Goal: Information Seeking & Learning: Check status

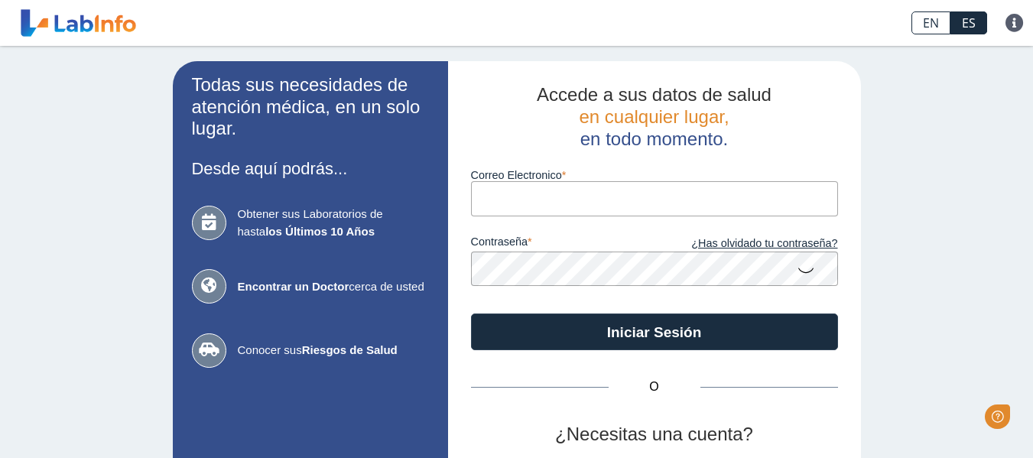
click at [595, 210] on input "Correo Electronico" at bounding box center [654, 198] width 367 height 34
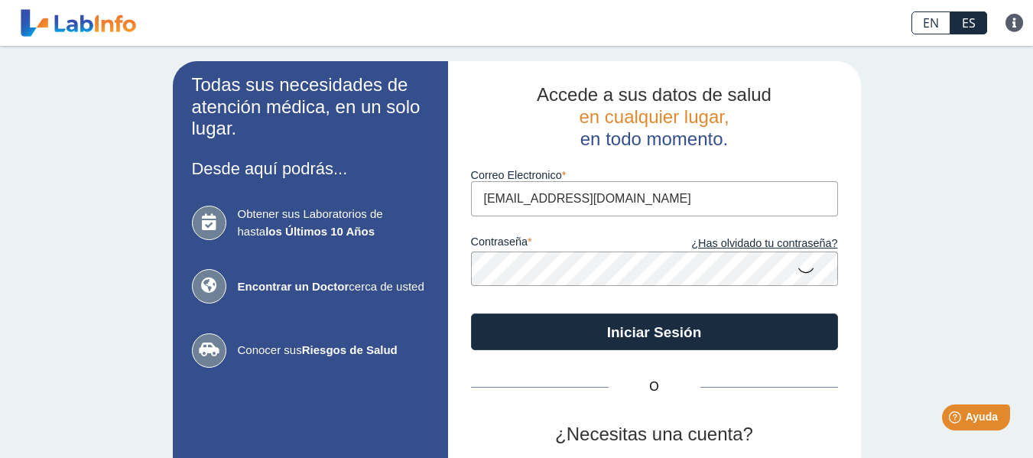
type input "[EMAIL_ADDRESS][DOMAIN_NAME]"
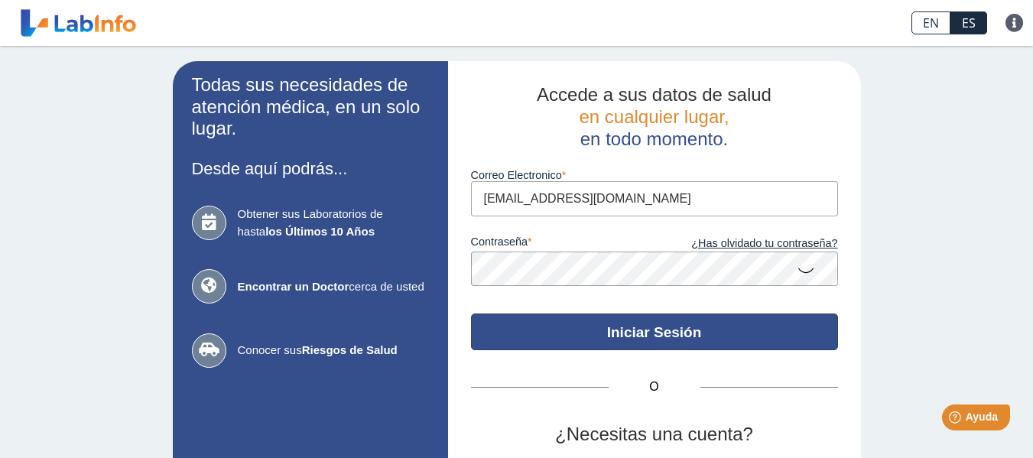
click at [565, 343] on button "Iniciar Sesión" at bounding box center [654, 332] width 367 height 37
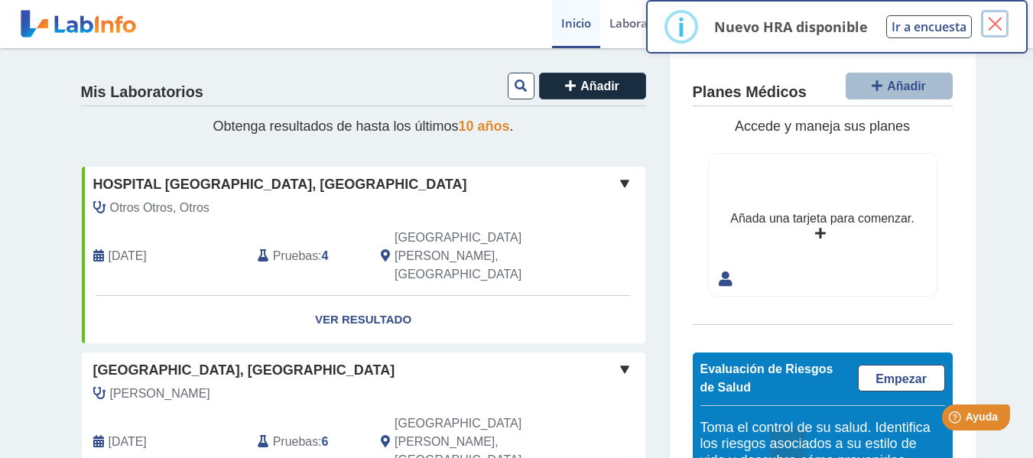
click at [995, 28] on button "×" at bounding box center [995, 24] width 28 height 28
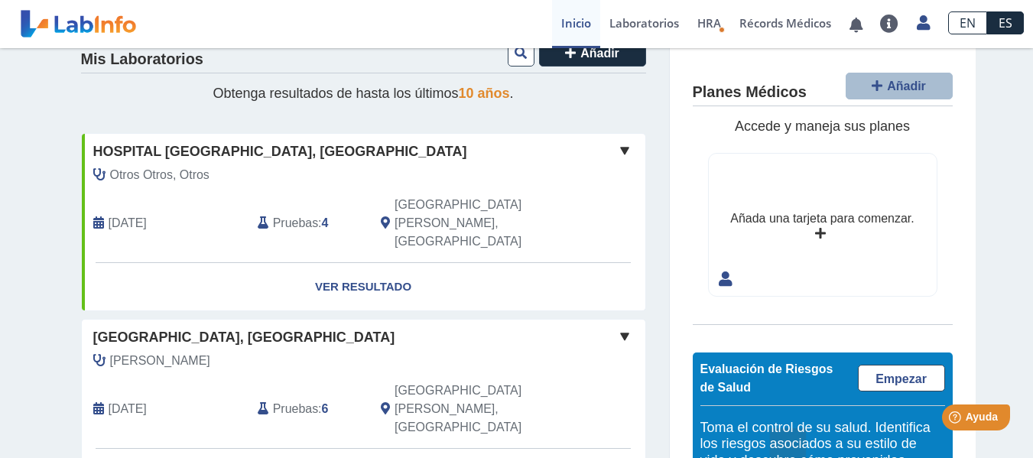
scroll to position [30, 0]
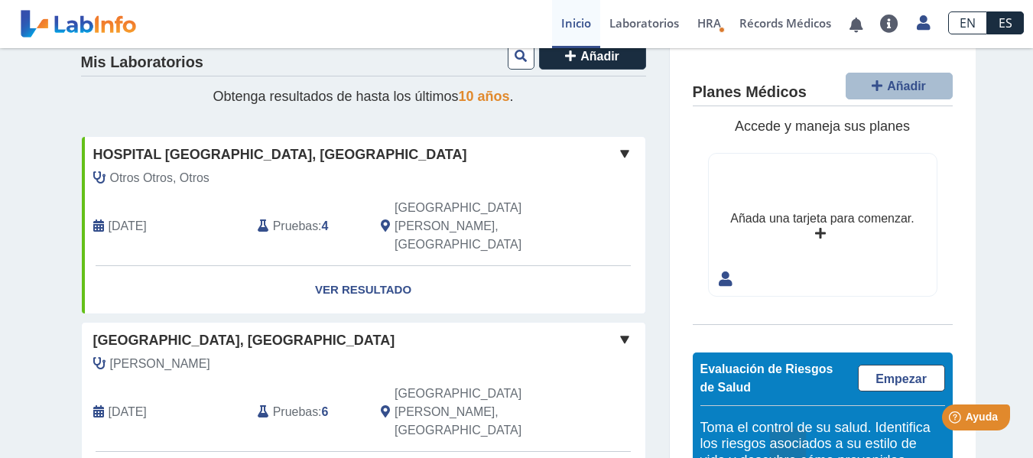
click at [616, 156] on span at bounding box center [625, 154] width 18 height 18
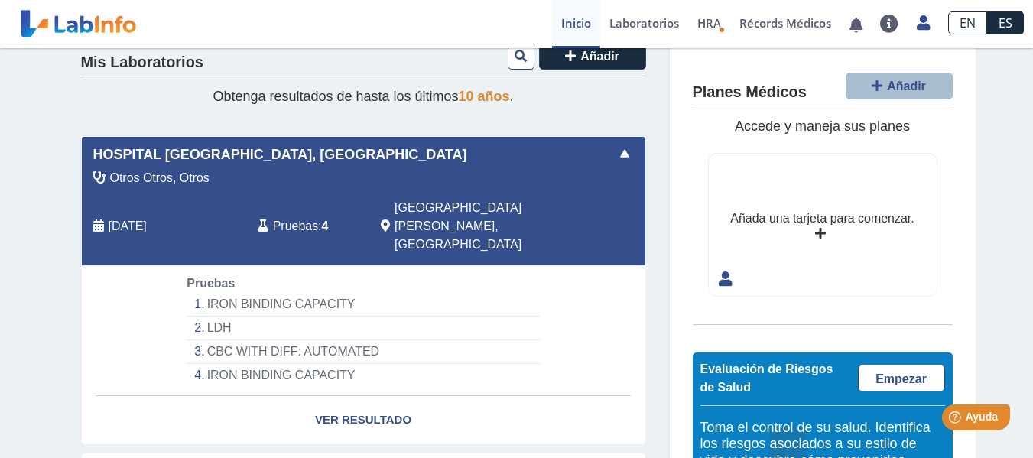
click at [616, 156] on span at bounding box center [625, 154] width 18 height 18
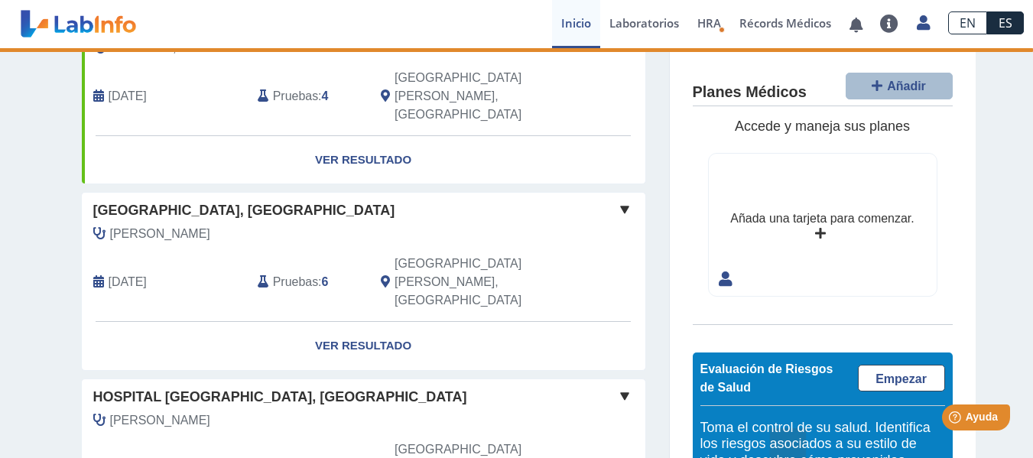
scroll to position [148, 0]
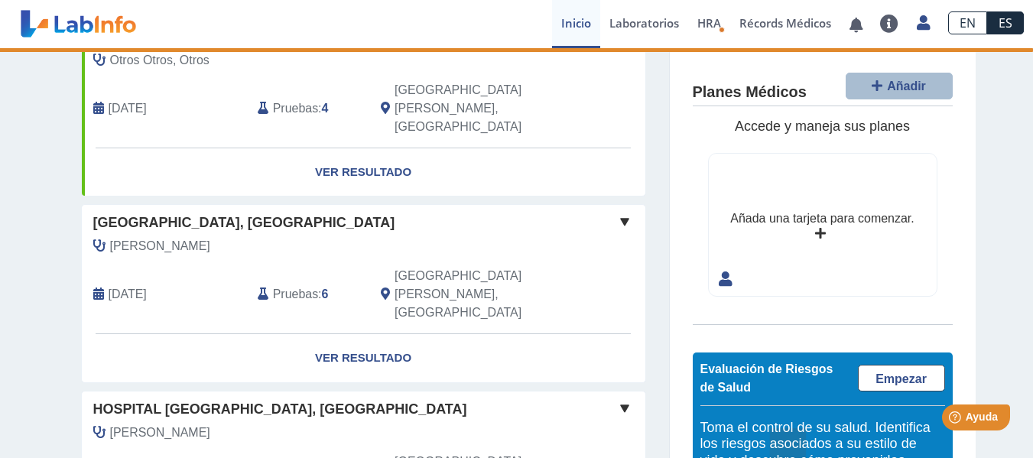
click at [618, 213] on span at bounding box center [625, 222] width 18 height 18
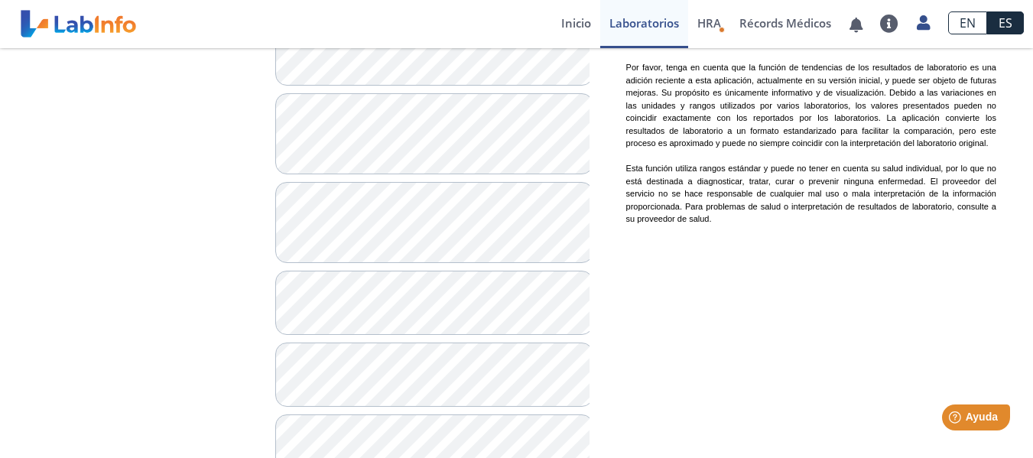
scroll to position [999, 0]
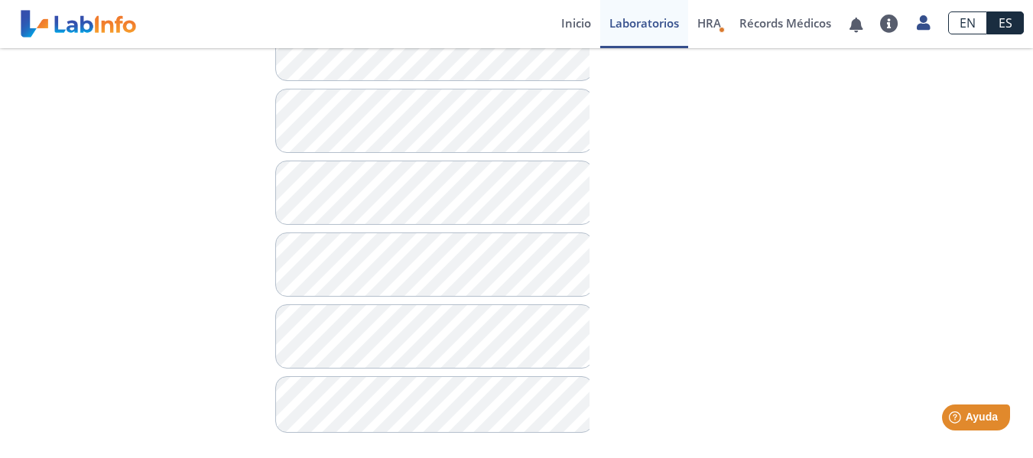
scroll to position [1191, 0]
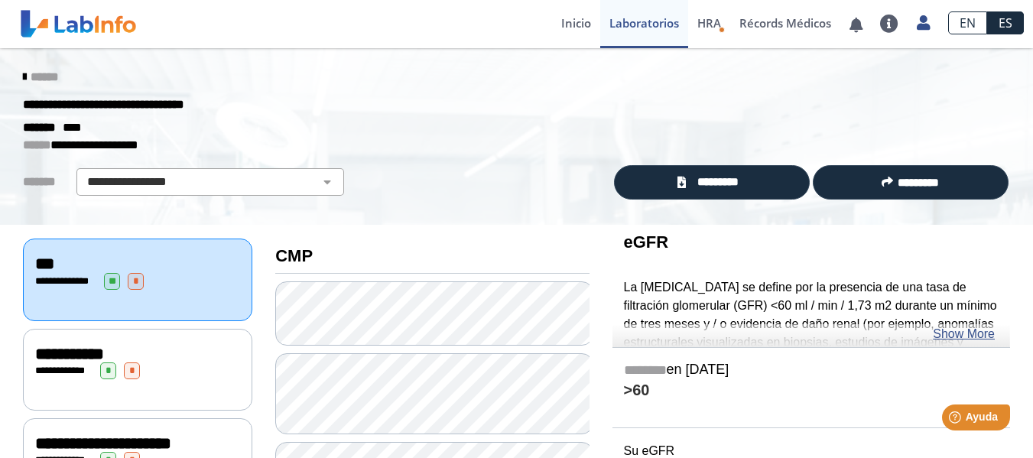
click at [74, 374] on div "**********" at bounding box center [137, 371] width 205 height 17
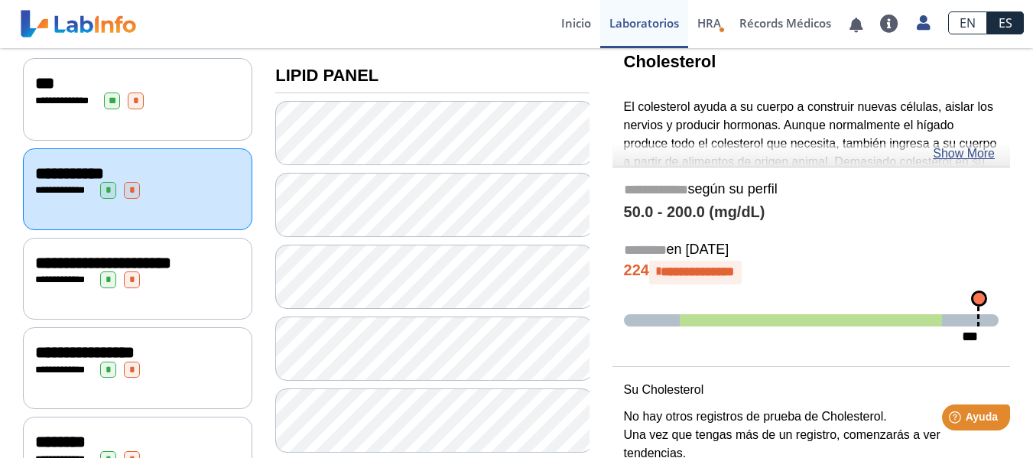
scroll to position [184, 0]
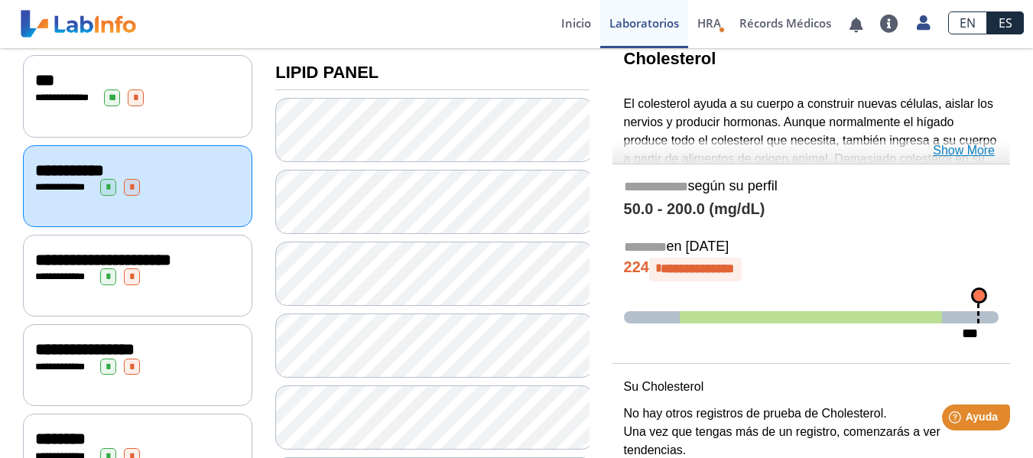
click at [963, 145] on link "Show More" at bounding box center [964, 151] width 62 height 18
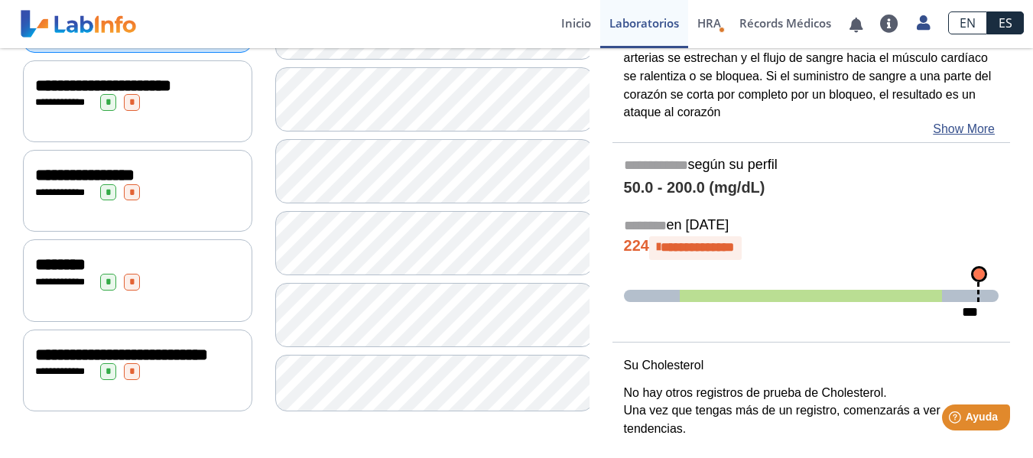
scroll to position [368, 0]
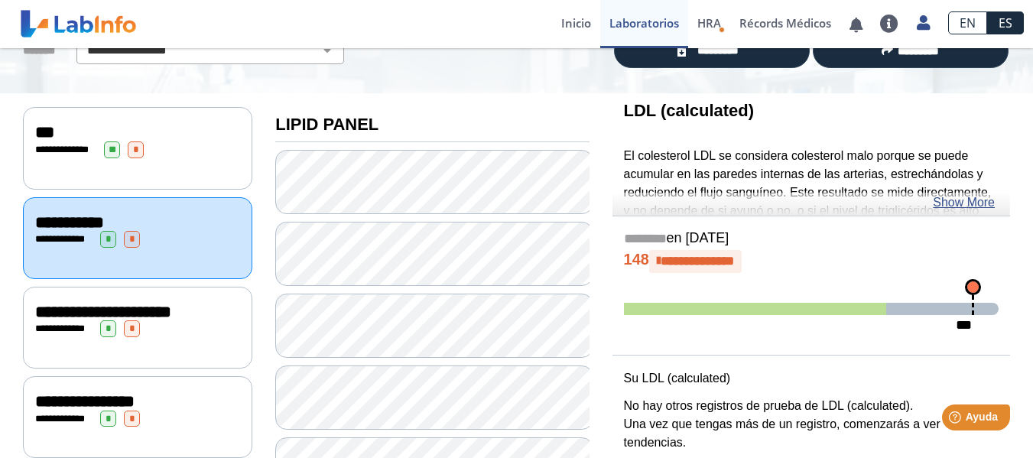
scroll to position [118, 0]
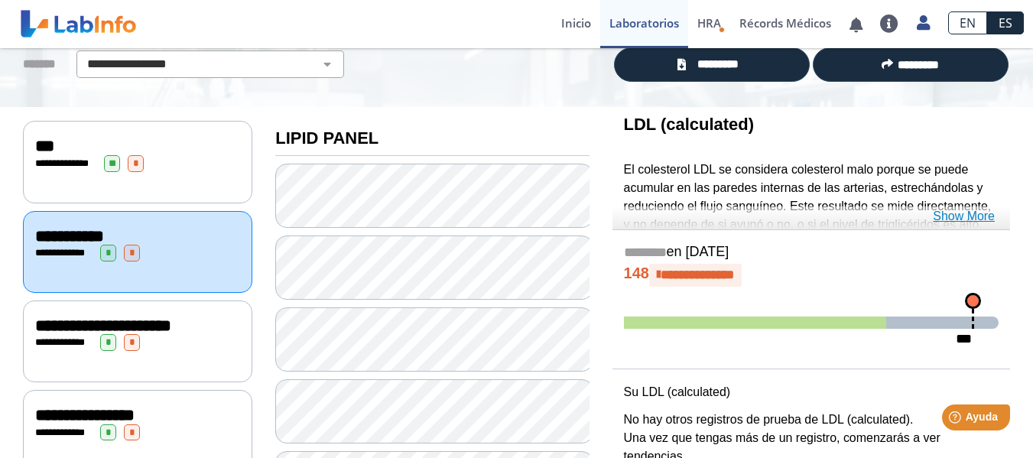
click at [962, 213] on link "Show More" at bounding box center [964, 216] width 62 height 18
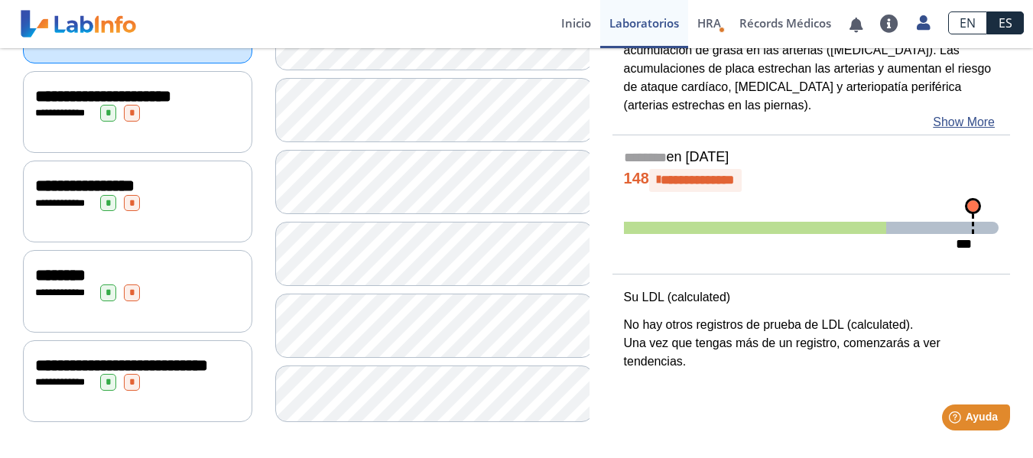
scroll to position [350, 0]
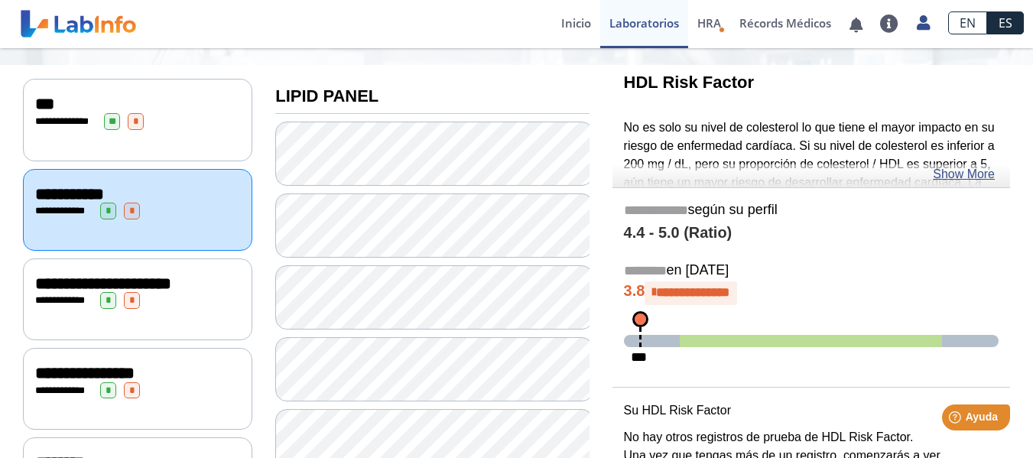
scroll to position [161, 0]
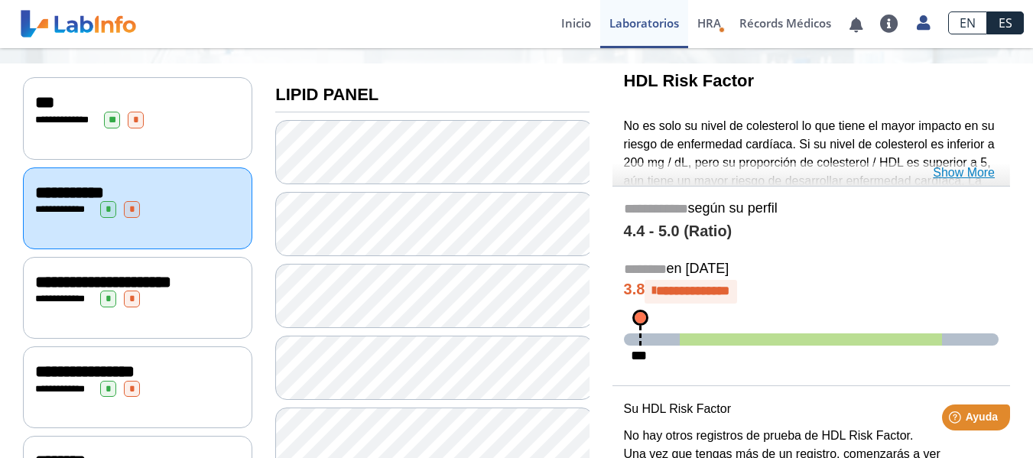
click at [949, 171] on link "Show More" at bounding box center [964, 173] width 62 height 18
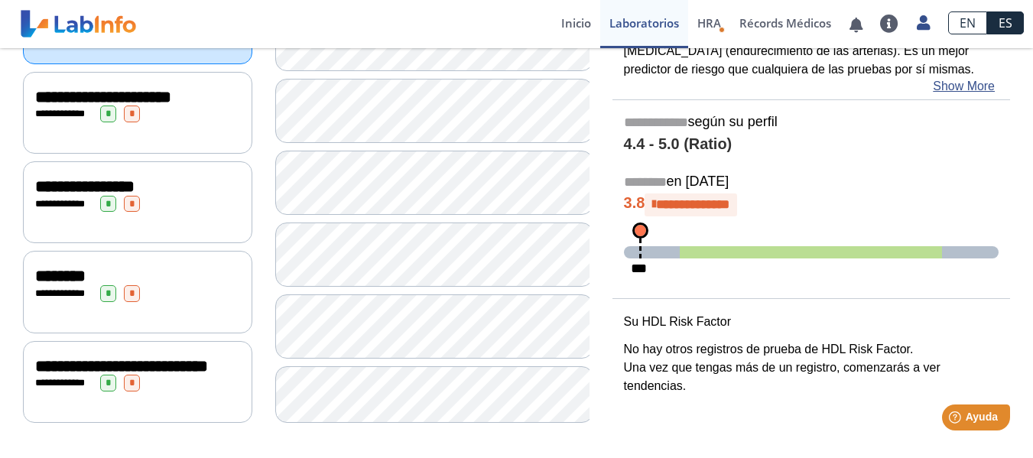
scroll to position [348, 0]
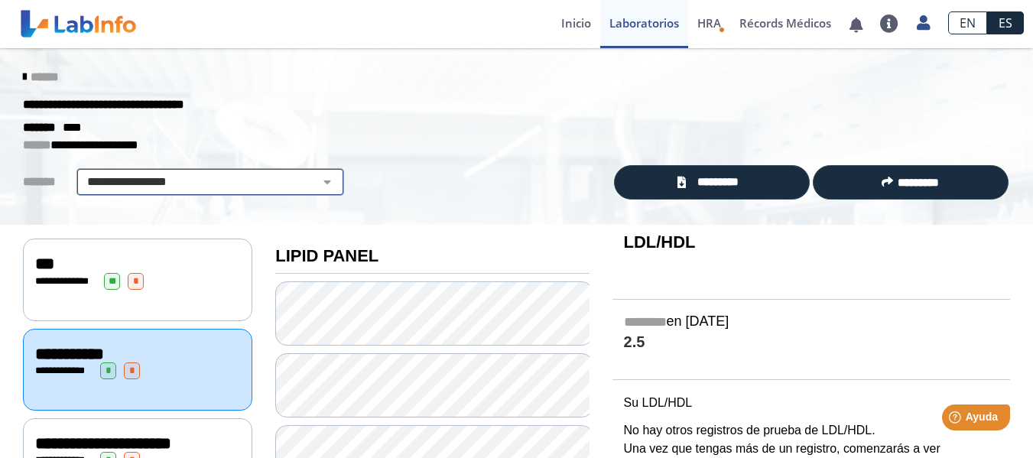
click at [272, 187] on select "**********" at bounding box center [210, 182] width 259 height 18
select select "**********"
click at [81, 173] on select "**********" at bounding box center [210, 182] width 259 height 18
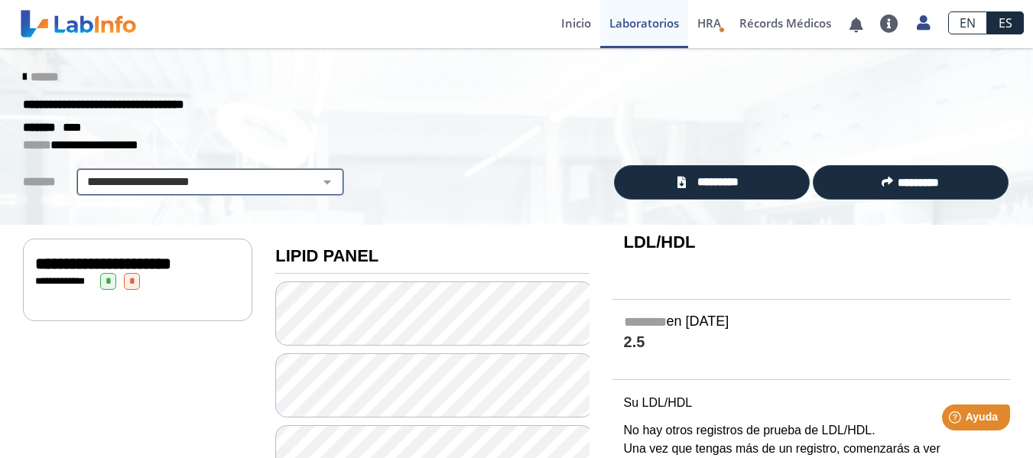
click at [252, 174] on select "**********" at bounding box center [210, 182] width 259 height 18
select select
click at [81, 173] on select "**********" at bounding box center [210, 182] width 259 height 18
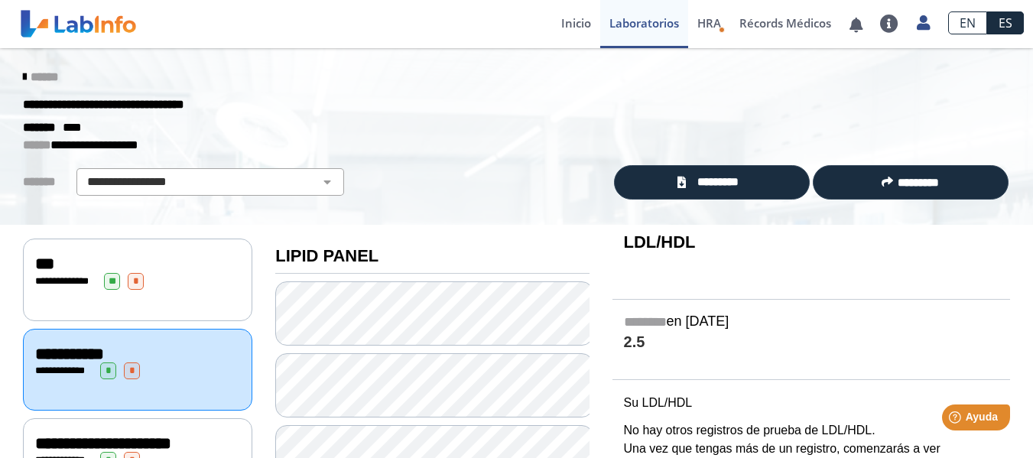
click at [113, 286] on span "**" at bounding box center [112, 281] width 16 height 17
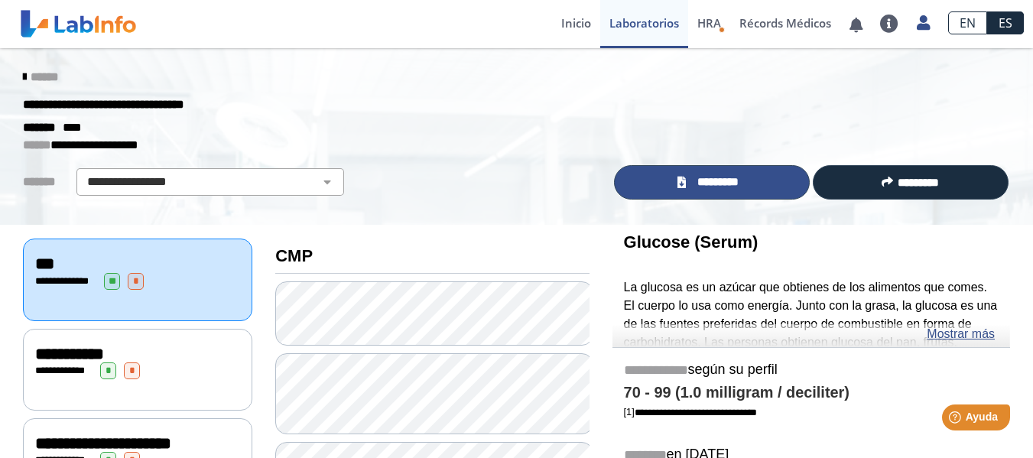
click at [721, 190] on span "*********" at bounding box center [719, 183] width 56 height 18
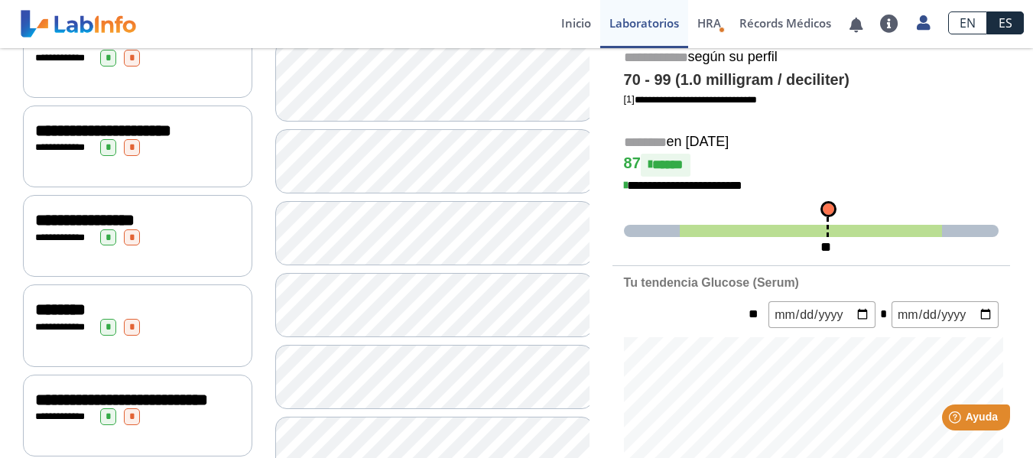
scroll to position [295, 0]
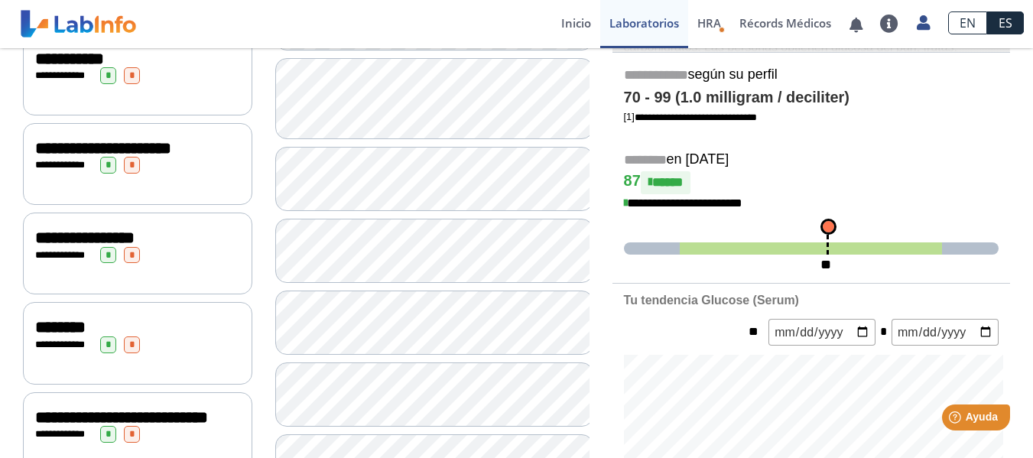
click at [135, 237] on span "**********" at bounding box center [84, 237] width 99 height 17
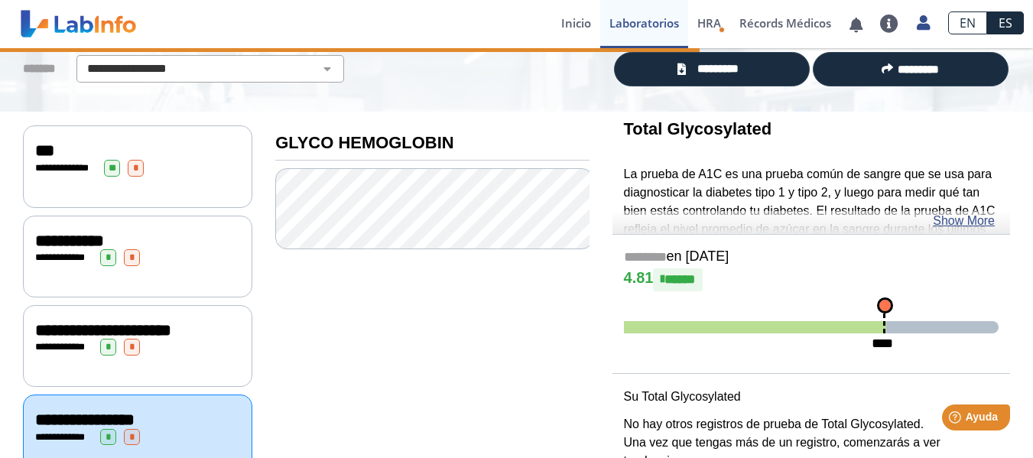
scroll to position [93, 0]
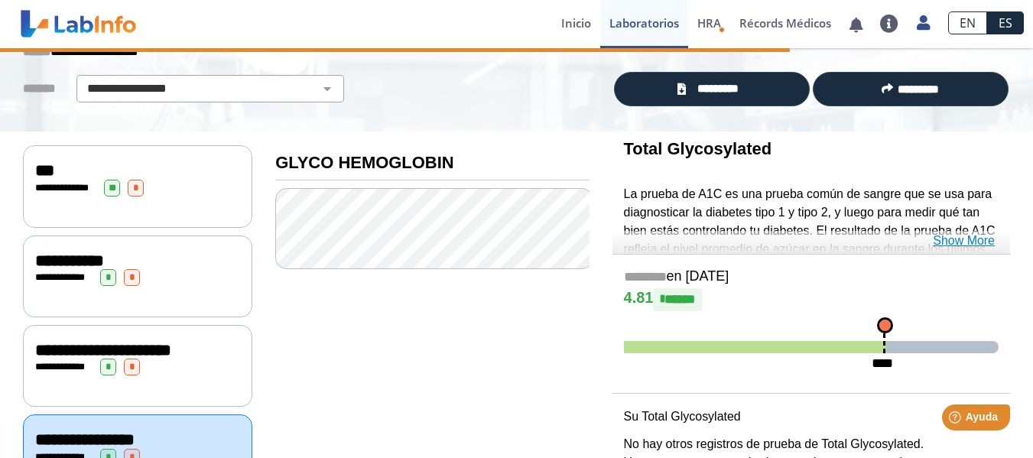
click at [963, 233] on link "Show More" at bounding box center [964, 241] width 62 height 18
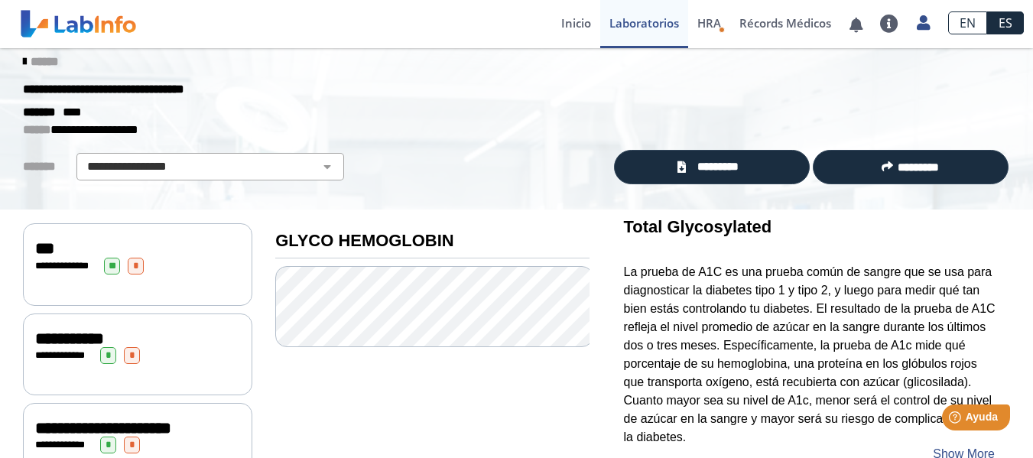
scroll to position [0, 0]
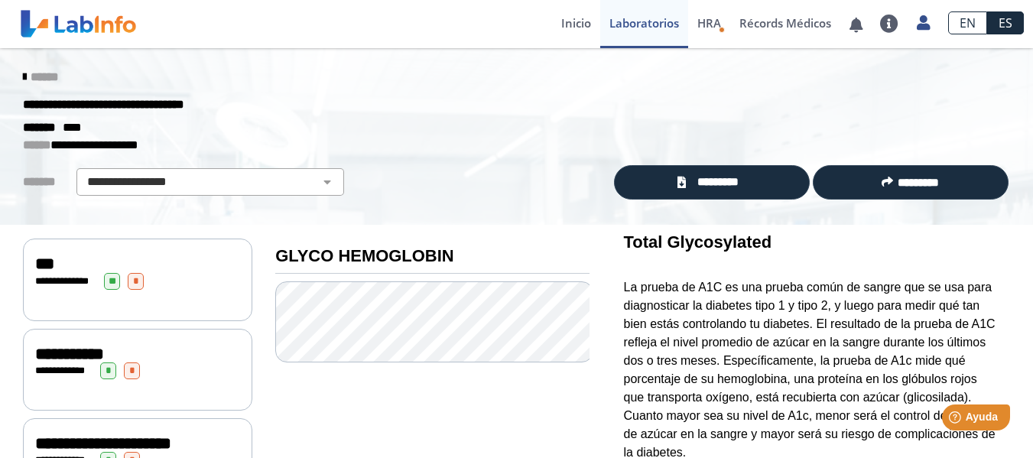
click at [37, 76] on span "******" at bounding box center [45, 76] width 28 height 11
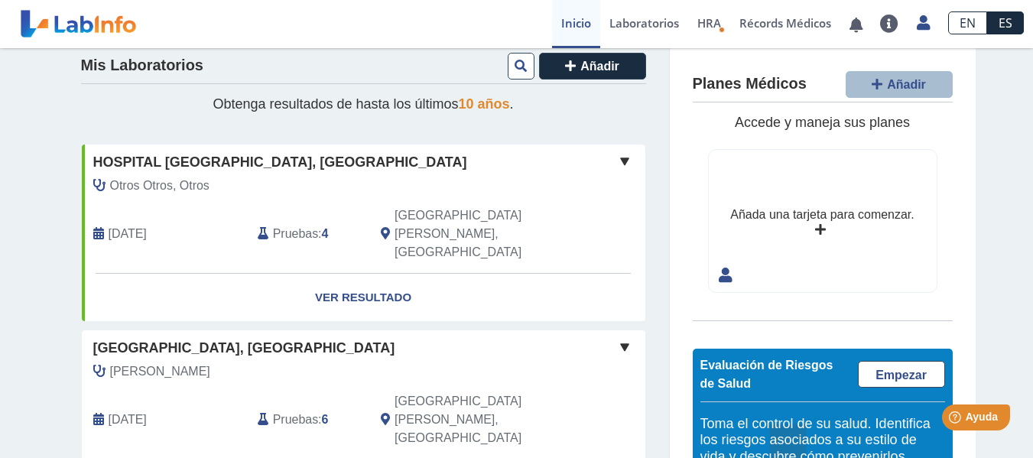
scroll to position [11, 0]
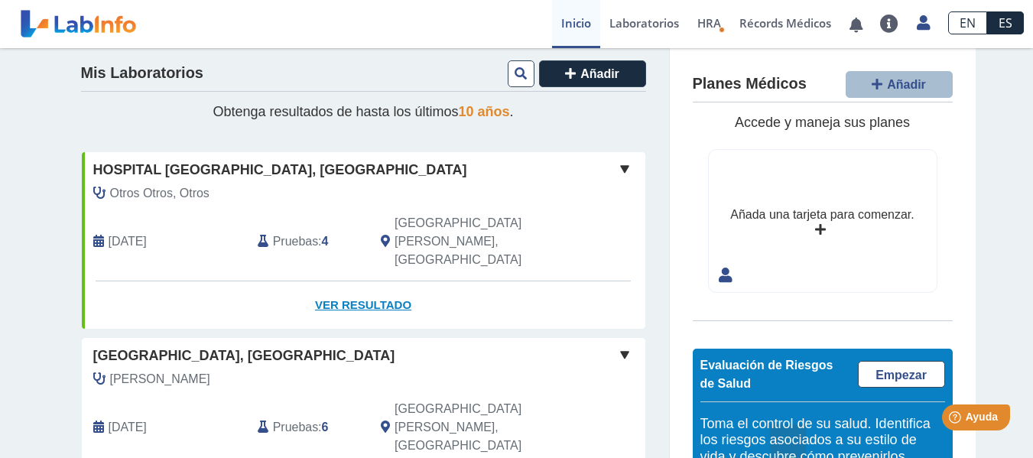
click at [353, 281] on link "Ver Resultado" at bounding box center [364, 305] width 564 height 48
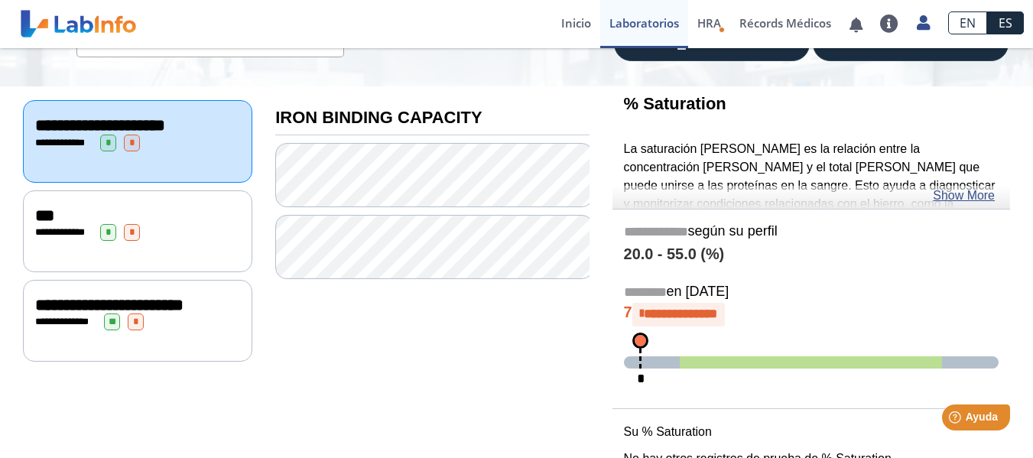
scroll to position [140, 0]
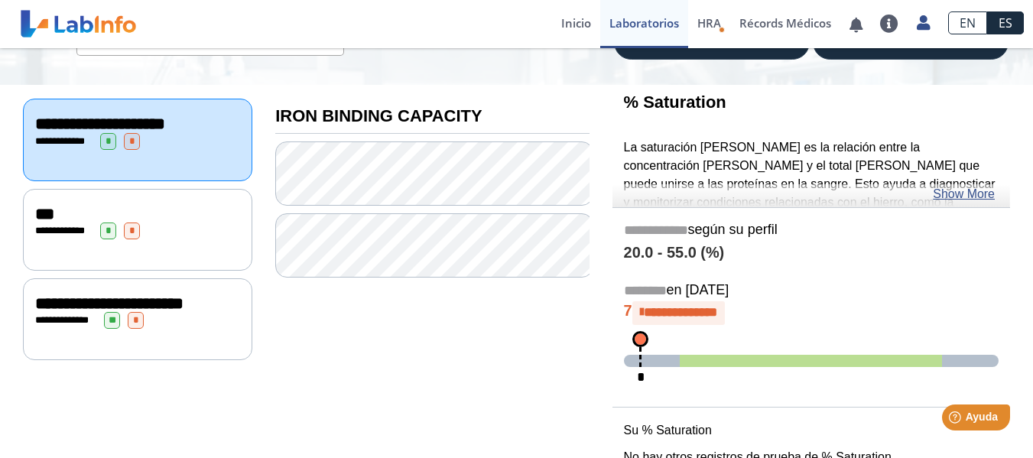
click at [191, 325] on div "**********" at bounding box center [137, 320] width 205 height 17
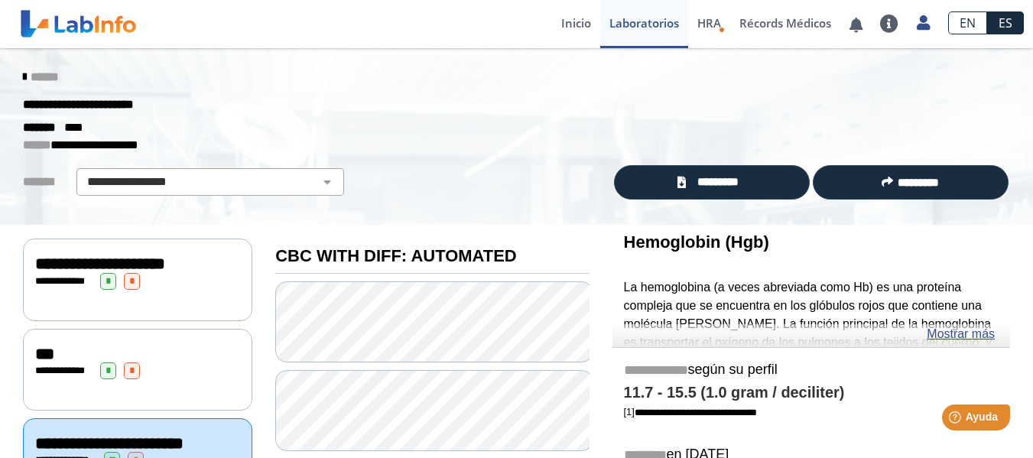
scroll to position [362, 0]
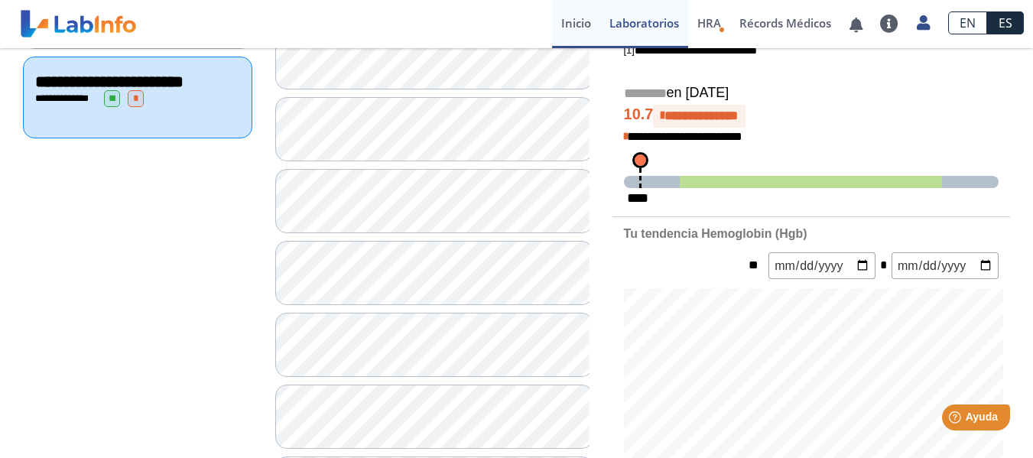
click at [575, 18] on link "Inicio" at bounding box center [576, 24] width 48 height 48
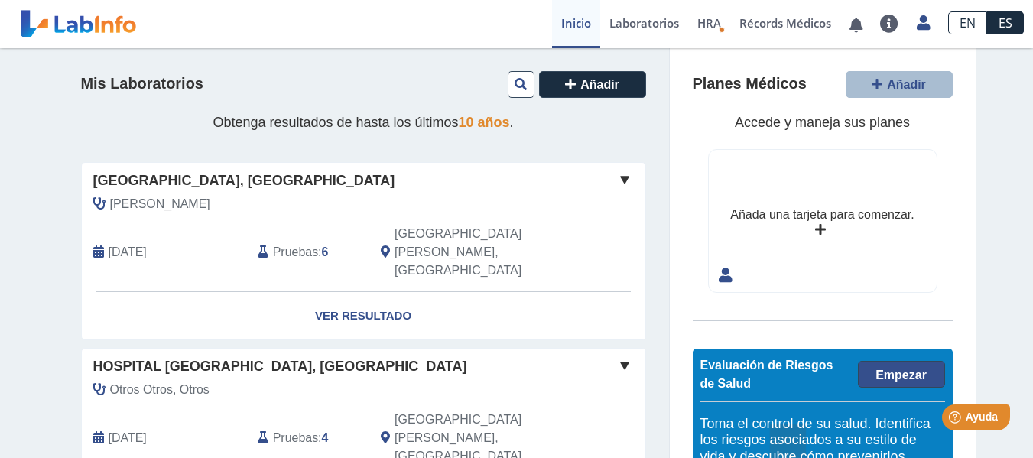
click at [899, 369] on span "Empezar" at bounding box center [901, 375] width 51 height 13
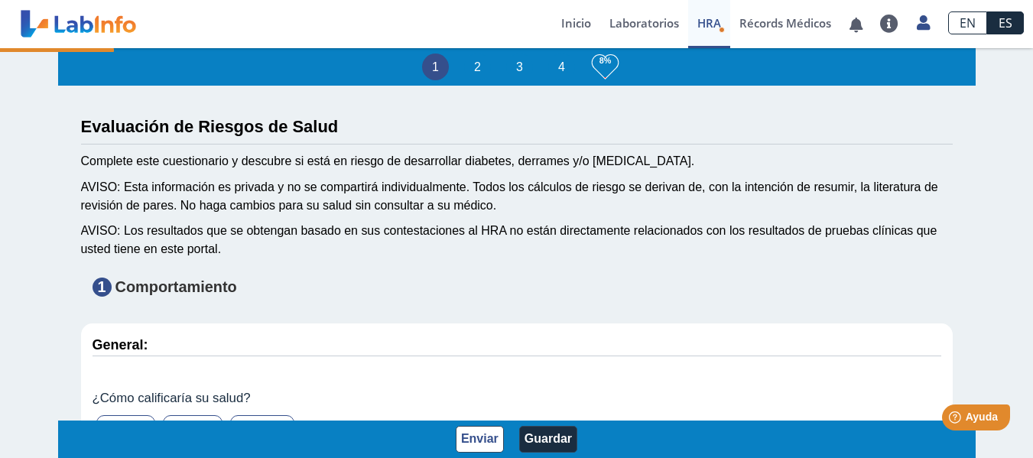
type input "[PERSON_NAME]"
type input "[DATE]"
type input "7874736791"
type input "[PERSON_NAME]"
select select "3: 229"
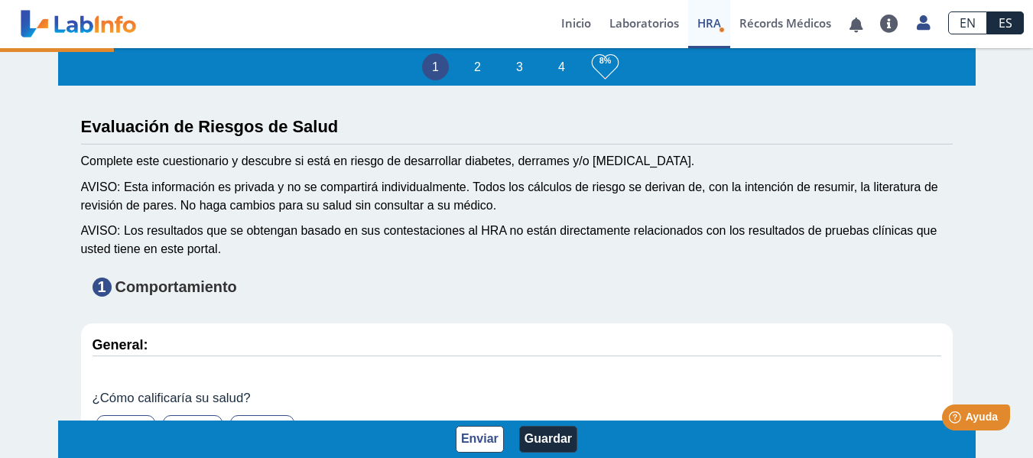
select select
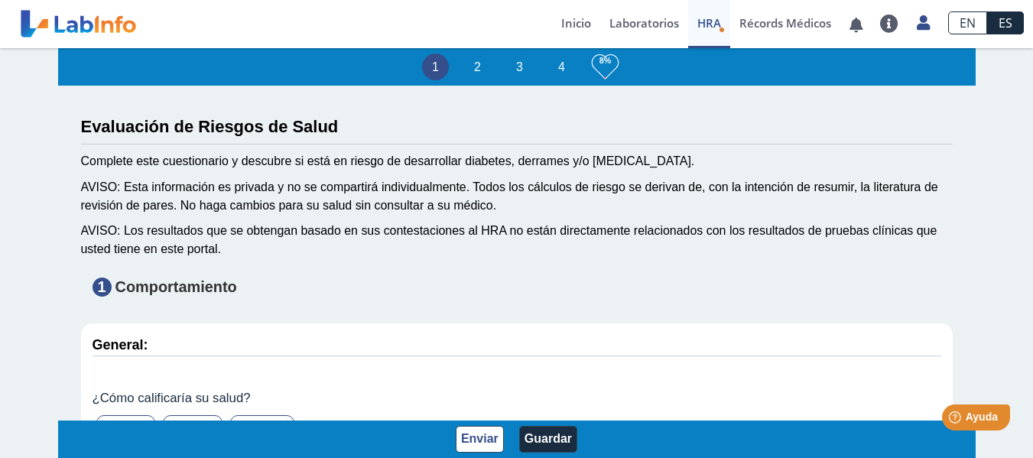
click at [711, 36] on link "HRA Evaluación de Riesgos de Salud" at bounding box center [709, 24] width 42 height 48
click at [775, 18] on link "Récords Médicos" at bounding box center [786, 24] width 110 height 48
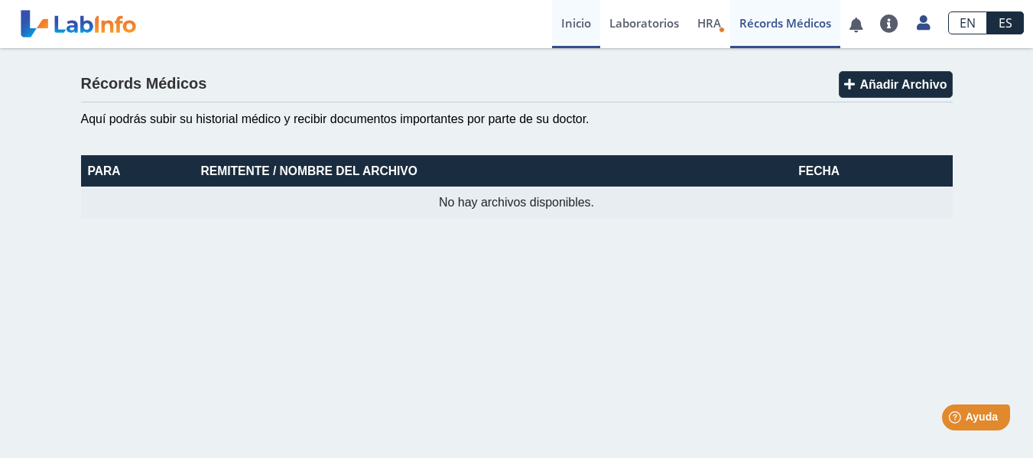
click at [566, 20] on link "Inicio" at bounding box center [576, 24] width 48 height 48
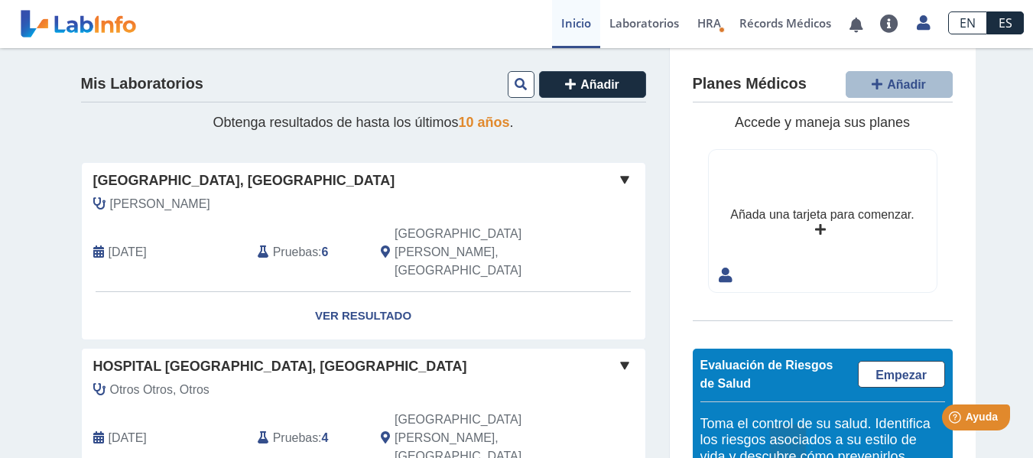
click at [840, 222] on div "Añada una tarjeta para comenzar." at bounding box center [823, 215] width 184 height 18
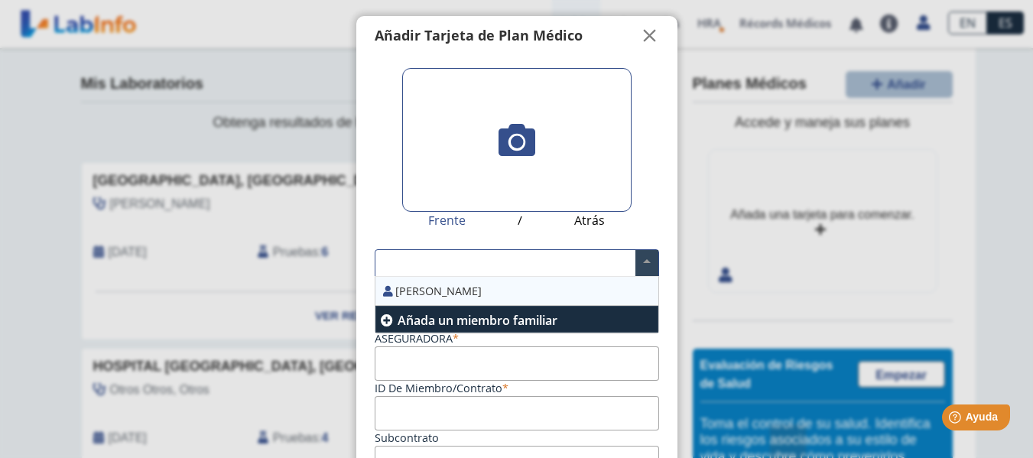
click at [648, 264] on span at bounding box center [647, 263] width 23 height 26
click at [492, 290] on div "[PERSON_NAME]" at bounding box center [517, 291] width 283 height 29
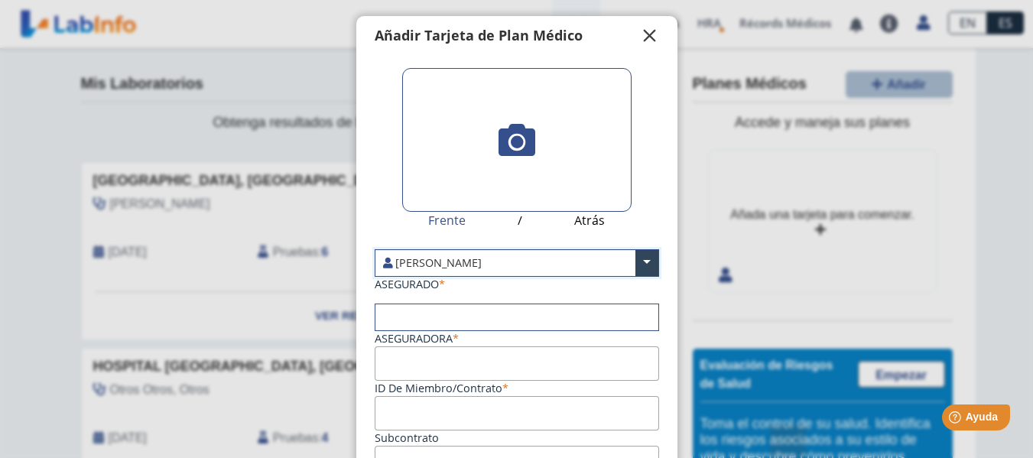
click at [641, 34] on span "" at bounding box center [650, 36] width 18 height 18
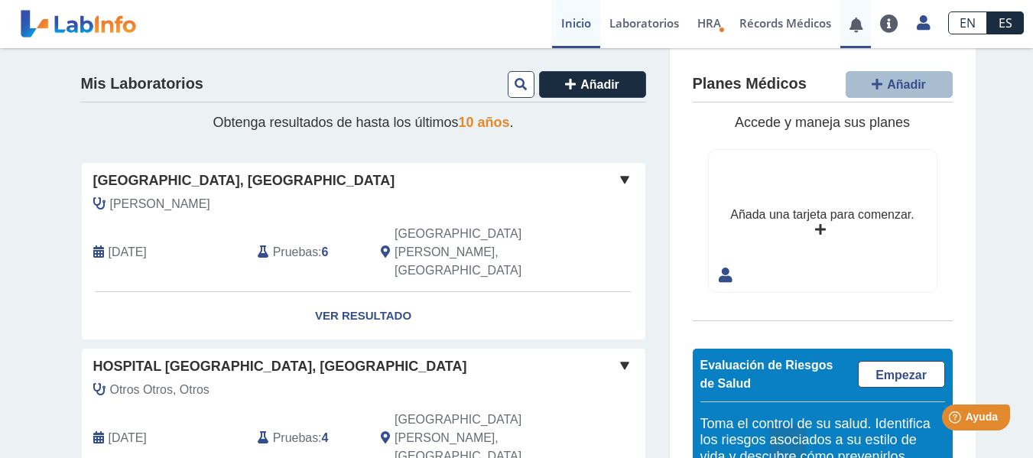
click at [850, 34] on span at bounding box center [856, 24] width 31 height 48
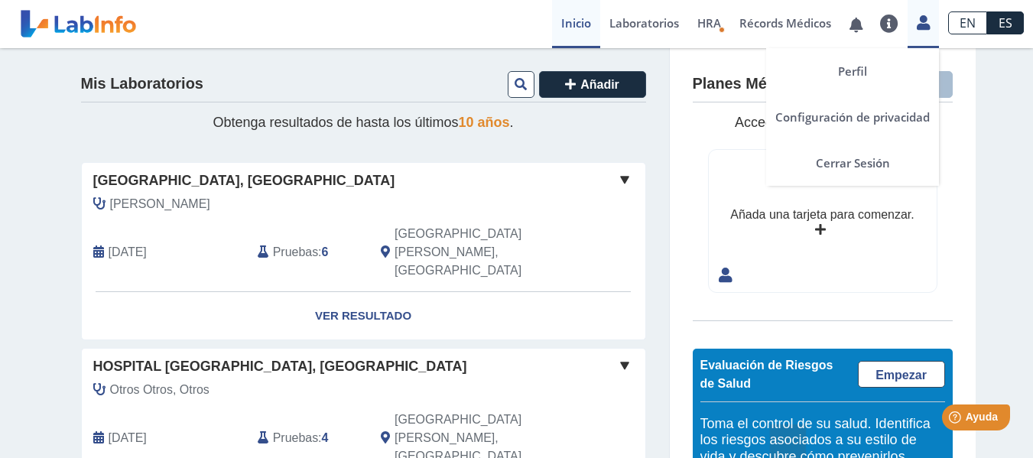
click at [922, 21] on icon at bounding box center [923, 22] width 13 height 11
click at [874, 158] on link "Cerrar Sesión" at bounding box center [852, 163] width 173 height 46
